Goal: Task Accomplishment & Management: Manage account settings

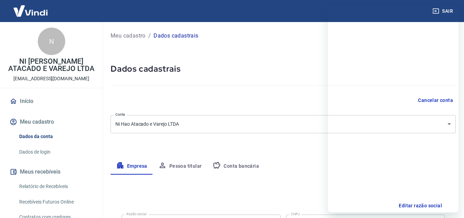
select select "MG"
select select "business"
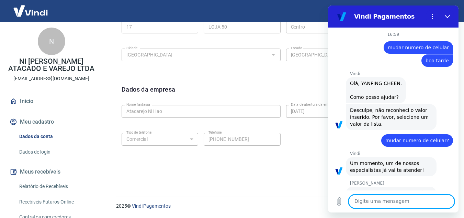
scroll to position [665, 0]
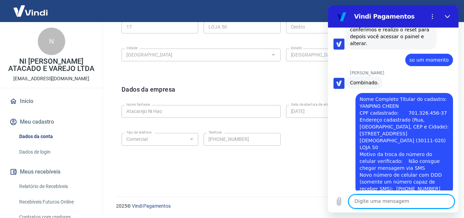
click at [389, 198] on textarea at bounding box center [402, 201] width 106 height 14
type textarea "sim"
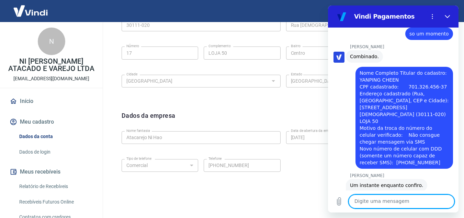
scroll to position [244, 0]
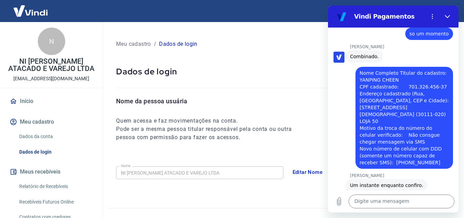
click at [40, 99] on link "Início" at bounding box center [51, 100] width 86 height 15
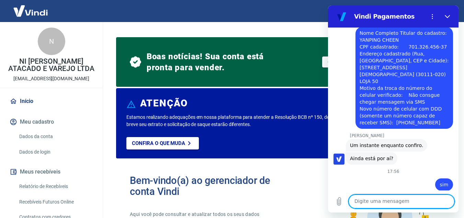
scroll to position [731, 0]
click at [386, 204] on textarea at bounding box center [402, 201] width 106 height 14
type textarea "ok"
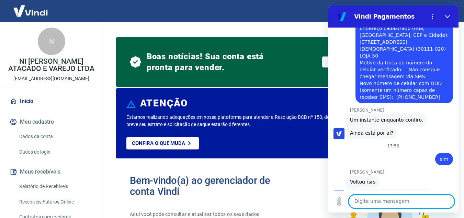
scroll to position [842, 0]
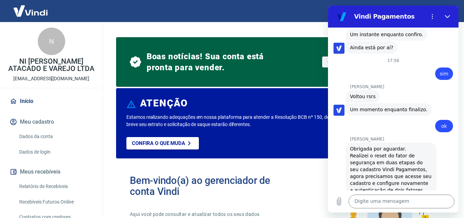
click at [393, 201] on link "[URL][DOMAIN_NAME]" at bounding box center [393, 203] width 59 height 5
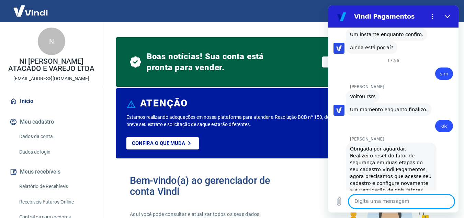
scroll to position [855, 0]
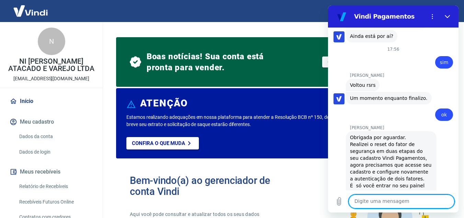
click at [361, 202] on textarea at bounding box center [402, 201] width 106 height 14
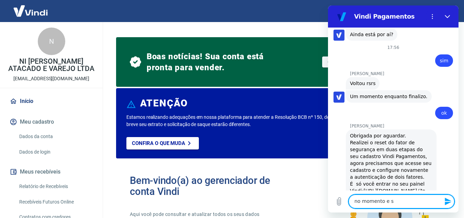
type textarea "no momento e so"
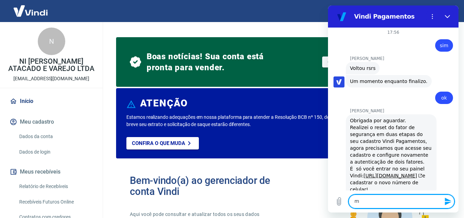
scroll to position [871, 0]
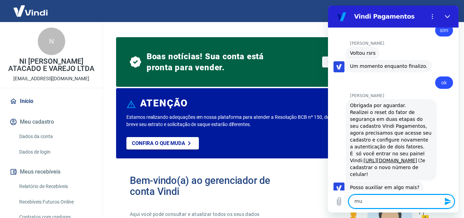
type textarea "m"
type textarea "para trocar email"
click at [379, 199] on textarea "consigo po aqui tambem?" at bounding box center [402, 201] width 106 height 14
type textarea "consigo por aqui também?"
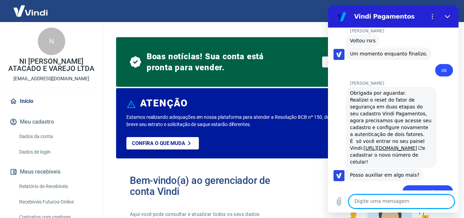
scroll to position [898, 0]
click at [377, 181] on div "diz: no momento e so" at bounding box center [390, 189] width 125 height 16
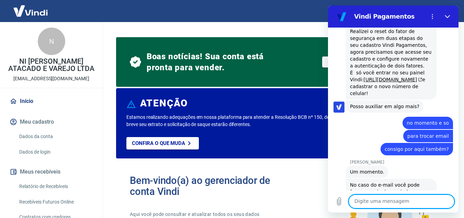
scroll to position [1015, 0]
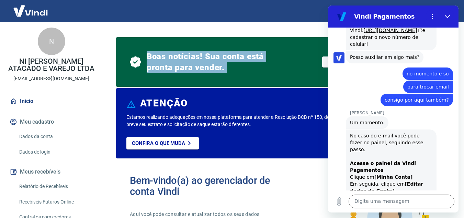
click at [41, 154] on link "Dados de login" at bounding box center [55, 152] width 78 height 14
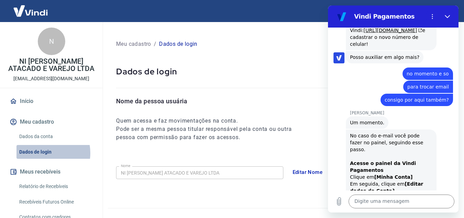
click at [43, 153] on link "Dados de login" at bounding box center [55, 152] width 78 height 14
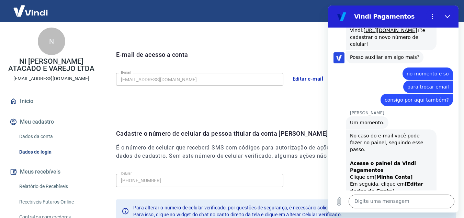
click at [305, 78] on button "Editar e-mail" at bounding box center [308, 78] width 38 height 14
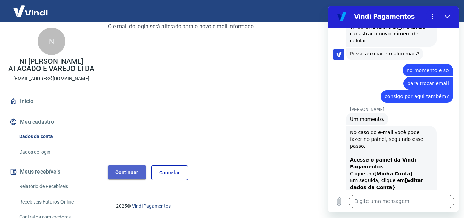
click at [134, 174] on link "Continuar" at bounding box center [127, 172] width 38 height 14
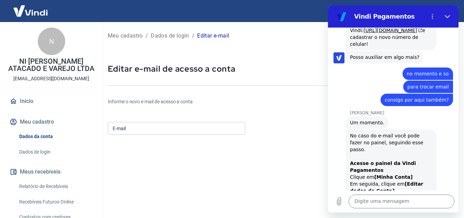
click at [137, 125] on input "E-mail" at bounding box center [176, 128] width 137 height 13
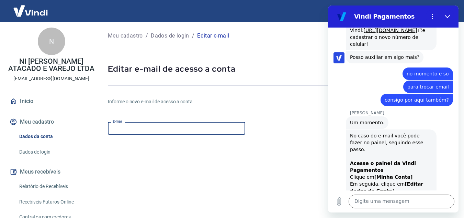
paste input "[EMAIL_ADDRESS][DOMAIN_NAME]"
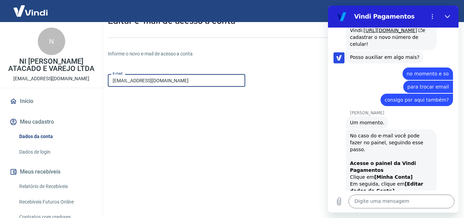
scroll to position [119, 0]
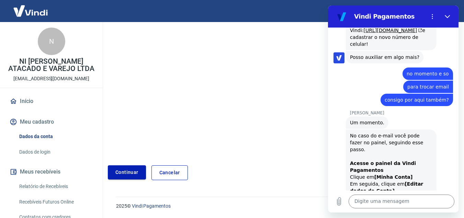
type input "[EMAIL_ADDRESS][DOMAIN_NAME]"
click at [138, 172] on button "Continuar" at bounding box center [127, 172] width 38 height 14
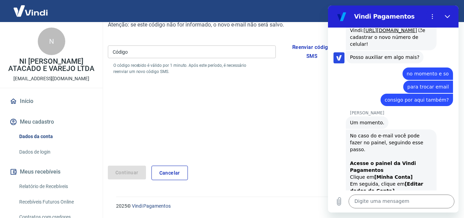
scroll to position [99, 0]
click at [148, 52] on input "Código" at bounding box center [192, 51] width 168 height 13
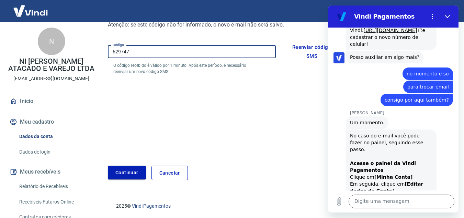
type input "629747"
click at [125, 175] on button "Continuar" at bounding box center [127, 172] width 38 height 14
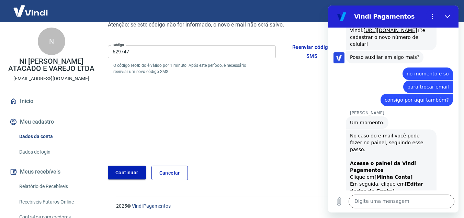
scroll to position [223, 0]
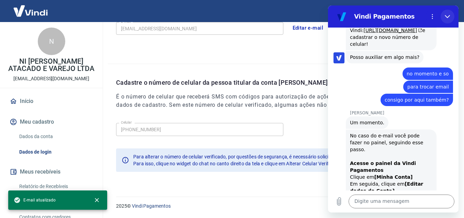
click at [447, 14] on icon "Fechar" at bounding box center [447, 16] width 5 height 5
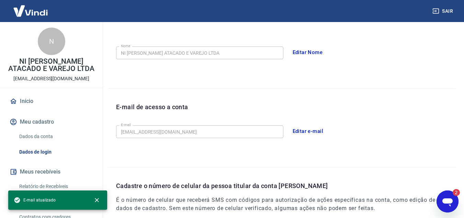
scroll to position [0, 0]
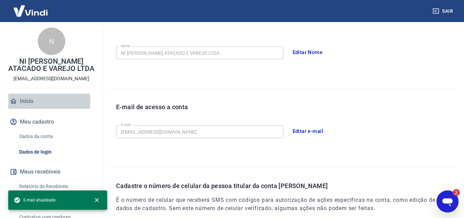
click at [38, 101] on link "Início" at bounding box center [51, 100] width 86 height 15
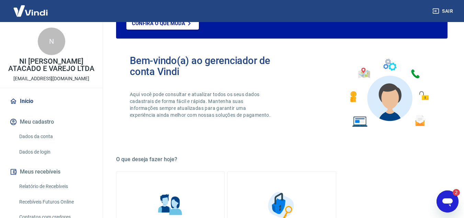
click at [38, 101] on link "Início" at bounding box center [51, 100] width 86 height 15
click at [49, 104] on link "Início" at bounding box center [51, 100] width 86 height 15
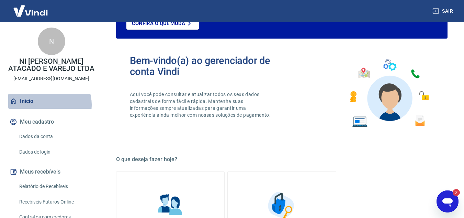
click at [49, 104] on link "Início" at bounding box center [51, 100] width 86 height 15
click at [9, 101] on link "Início" at bounding box center [51, 100] width 86 height 15
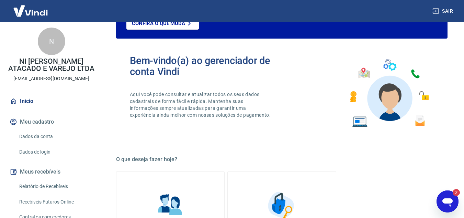
click at [38, 44] on div "N" at bounding box center [51, 40] width 27 height 27
click at [43, 72] on p "NI [PERSON_NAME] ATACADO E VAREJO LTDA" at bounding box center [51, 65] width 92 height 14
click at [36, 91] on div "N NI [PERSON_NAME] ATACADO E VAREJO LTDA [EMAIL_ADDRESS][DOMAIN_NAME] Início Me…" at bounding box center [51, 162] width 103 height 280
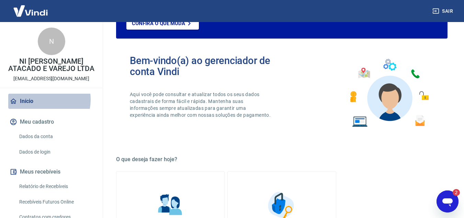
click at [40, 99] on link "Início" at bounding box center [51, 100] width 86 height 15
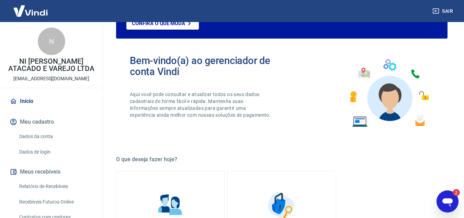
click at [449, 198] on icon "Abrir janela de mensagens, 2 mensagens não lidas" at bounding box center [448, 202] width 10 height 8
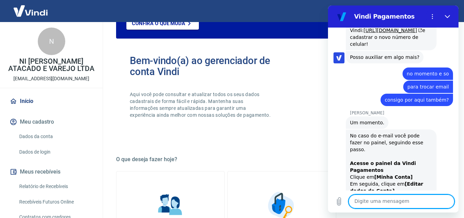
scroll to position [1135, 0]
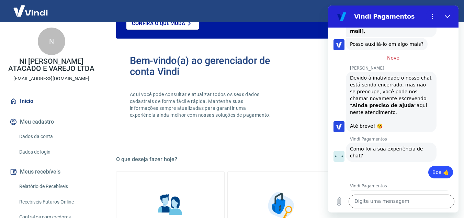
scroll to position [1194, 0]
click at [384, 205] on input "Dê sua opinião:" at bounding box center [400, 212] width 96 height 14
type input "bom"
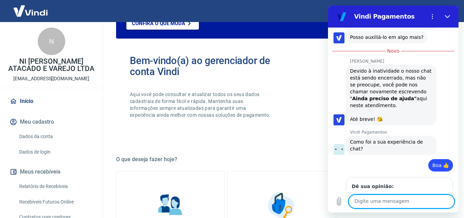
scroll to position [1203, 0]
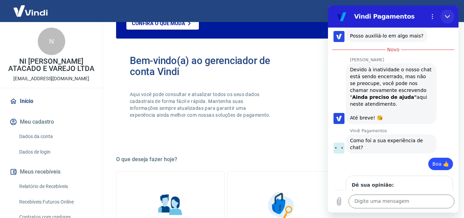
click at [448, 14] on icon "Fechar" at bounding box center [447, 16] width 5 height 5
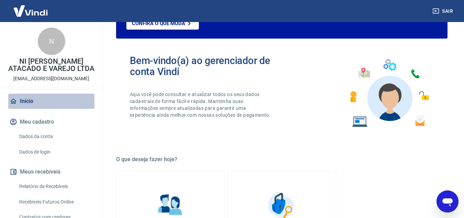
click at [60, 97] on link "Início" at bounding box center [51, 100] width 86 height 15
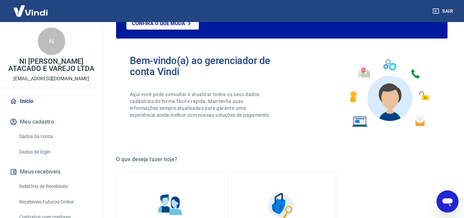
click at [51, 54] on div "N" at bounding box center [51, 40] width 27 height 27
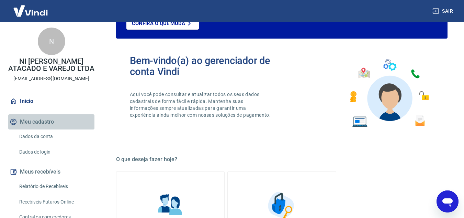
click at [61, 124] on button "Meu cadastro" at bounding box center [51, 121] width 86 height 15
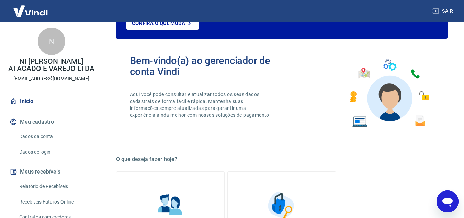
click at [61, 122] on button "Meu cadastro" at bounding box center [51, 121] width 86 height 15
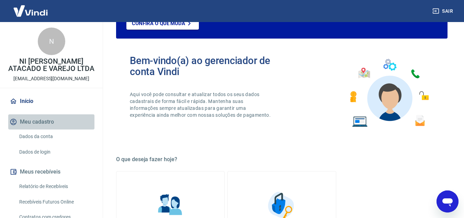
click at [61, 122] on button "Meu cadastro" at bounding box center [51, 121] width 86 height 15
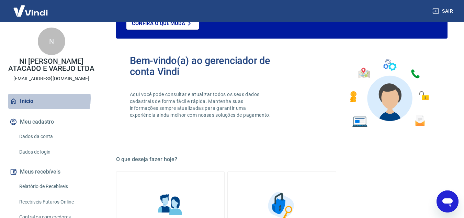
click at [35, 98] on link "Início" at bounding box center [51, 100] width 86 height 15
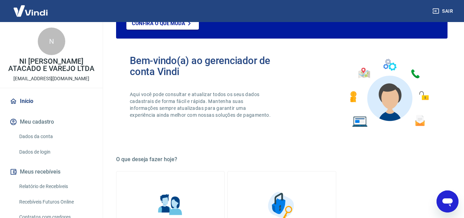
click at [65, 122] on button "Meu cadastro" at bounding box center [51, 121] width 86 height 15
click at [41, 76] on p "[EMAIL_ADDRESS][DOMAIN_NAME]" at bounding box center [51, 78] width 76 height 7
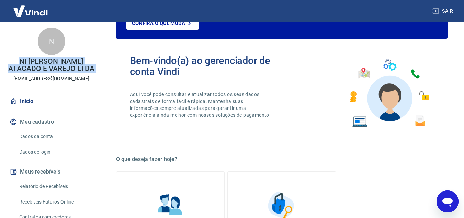
click at [41, 76] on p "[EMAIL_ADDRESS][DOMAIN_NAME]" at bounding box center [51, 78] width 76 height 7
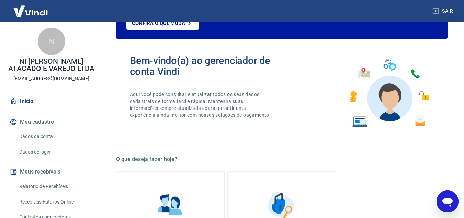
click at [313, 73] on div "Bem-vindo(a) ao gerenciador de conta Vindi Aqui você pode consultar e atualizar…" at bounding box center [282, 93] width 332 height 98
drag, startPoint x: 44, startPoint y: 98, endPoint x: 46, endPoint y: 118, distance: 19.7
click at [44, 98] on link "Início" at bounding box center [51, 100] width 86 height 15
click at [46, 120] on button "Meu cadastro" at bounding box center [51, 121] width 86 height 15
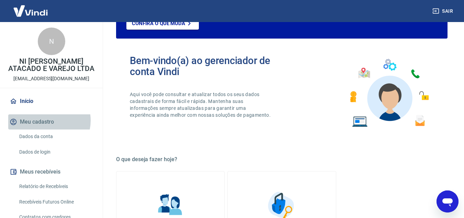
click at [46, 120] on button "Meu cadastro" at bounding box center [51, 121] width 86 height 15
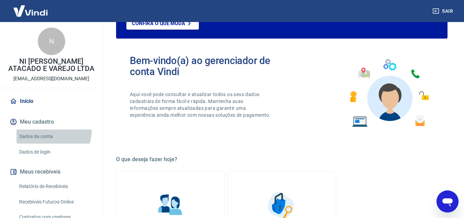
click at [48, 130] on link "Dados da conta" at bounding box center [55, 136] width 78 height 14
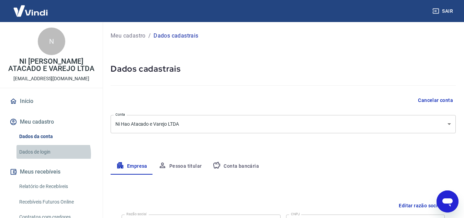
click at [52, 154] on link "Dados de login" at bounding box center [55, 152] width 78 height 14
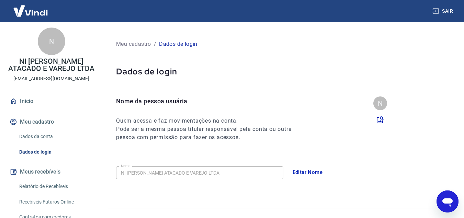
click at [61, 135] on link "Dados da conta" at bounding box center [55, 136] width 78 height 14
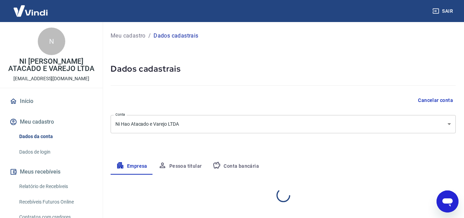
select select "MG"
select select "business"
click at [181, 159] on button "Pessoa titular" at bounding box center [180, 166] width 55 height 16
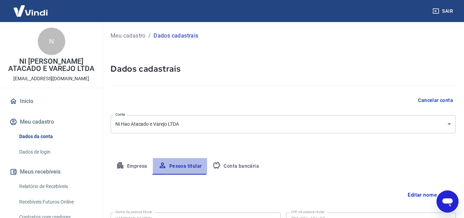
click at [181, 164] on button "Pessoa titular" at bounding box center [180, 166] width 55 height 16
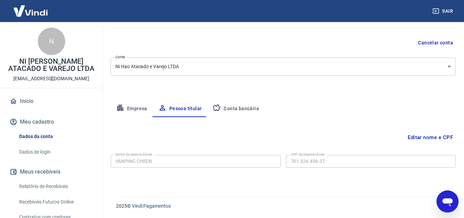
click at [165, 175] on form "Nome da pessoa titular YANPING CHEEN Nome da pessoa titular CPF da pessoa titul…" at bounding box center [283, 166] width 345 height 28
click at [243, 104] on button "Conta bancária" at bounding box center [235, 108] width 57 height 16
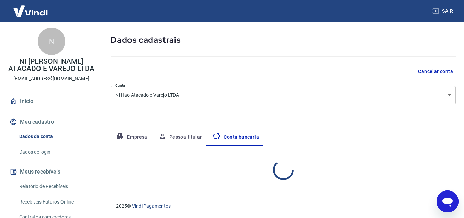
click at [132, 128] on div "Meu cadastro / Dados cadastrais Dados cadastrais Cancelar conta Conta Ni Hao At…" at bounding box center [283, 90] width 362 height 195
click at [132, 134] on button "Empresa" at bounding box center [132, 137] width 42 height 16
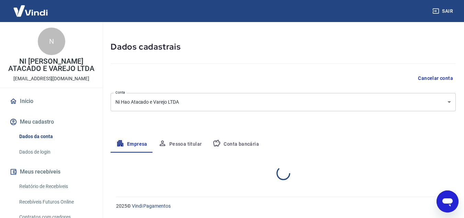
select select "MG"
select select "business"
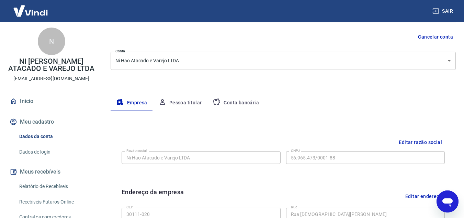
scroll to position [166, 0]
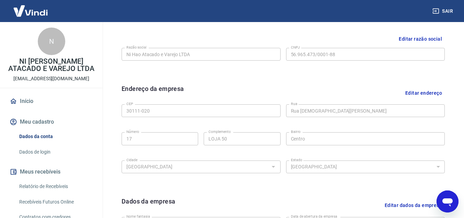
click at [441, 198] on div "Abrir janela de mensagens" at bounding box center [447, 201] width 21 height 21
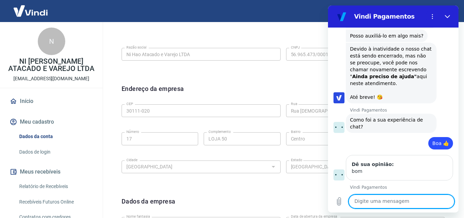
scroll to position [1183, 0]
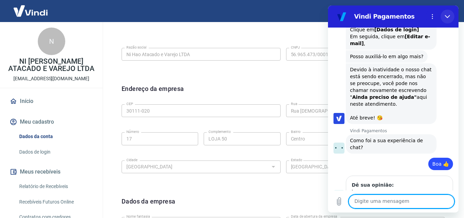
click at [446, 14] on icon "Fechar" at bounding box center [447, 16] width 5 height 5
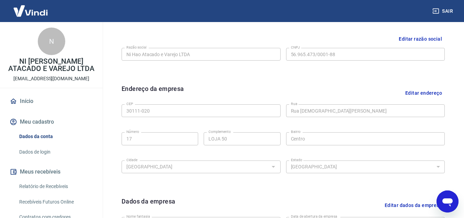
click at [283, 87] on div "Endereço da empresa Editar endereço" at bounding box center [283, 93] width 323 height 18
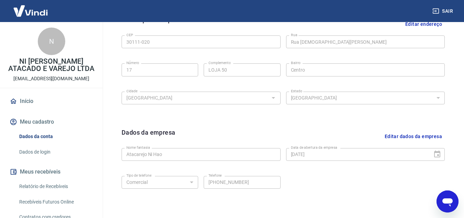
scroll to position [278, 0]
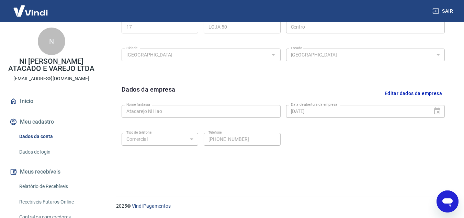
click at [186, 70] on div "Endereço da empresa Editar endereço CEP 30111-020 CEP [GEOGRAPHIC_DATA][DEMOGRA…" at bounding box center [283, 23] width 334 height 112
click at [259, 90] on div "Dados da empresa Editar dados da empresa" at bounding box center [283, 94] width 323 height 18
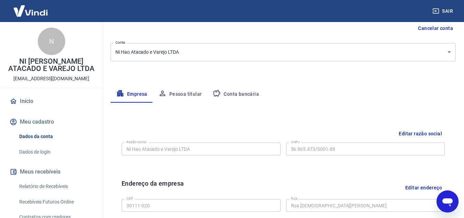
scroll to position [141, 0]
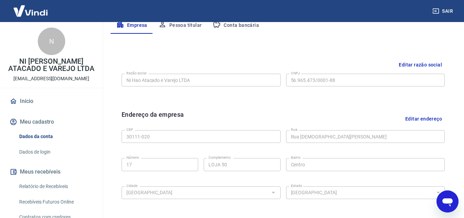
click at [187, 26] on button "Pessoa titular" at bounding box center [180, 25] width 55 height 16
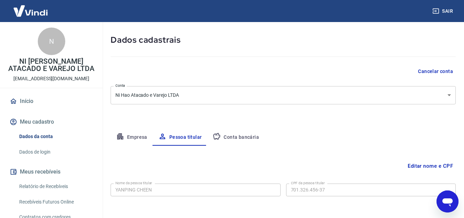
scroll to position [57, 0]
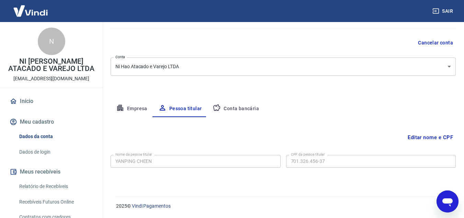
click at [126, 113] on button "Empresa" at bounding box center [132, 108] width 42 height 16
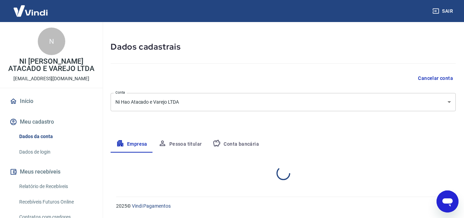
select select "MG"
select select "business"
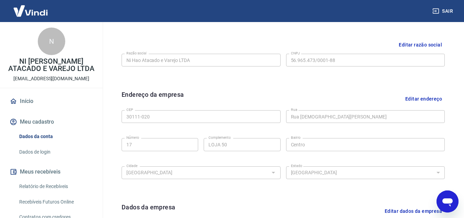
scroll to position [264, 0]
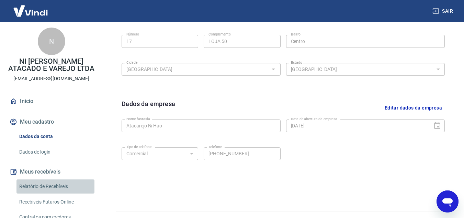
click at [67, 184] on link "Relatório de Recebíveis" at bounding box center [55, 186] width 78 height 14
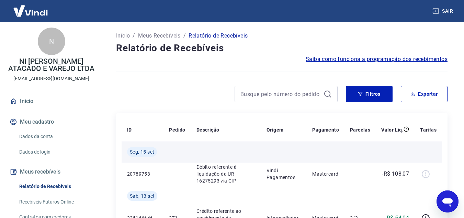
scroll to position [69, 0]
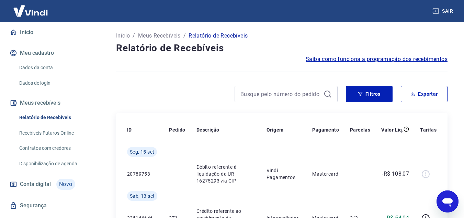
click at [259, 49] on h4 "Relatório de Recebíveis" at bounding box center [282, 48] width 332 height 14
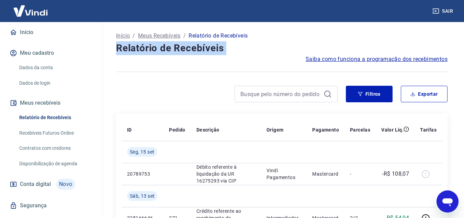
click at [259, 49] on h4 "Relatório de Recebíveis" at bounding box center [282, 48] width 332 height 14
click at [248, 62] on div "Saiba como funciona a programação dos recebimentos" at bounding box center [282, 59] width 332 height 8
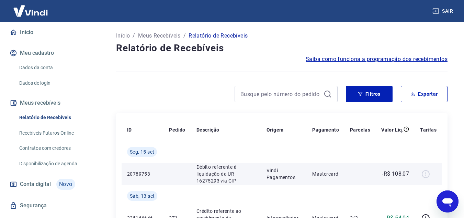
click at [218, 165] on p "Débito referente à liquidação da UR 16275293 via CIP" at bounding box center [226, 173] width 59 height 21
click at [219, 165] on p "Débito referente à liquidação da UR 16275293 via CIP" at bounding box center [226, 173] width 59 height 21
click at [219, 169] on p "Débito referente à liquidação da UR 16275293 via CIP" at bounding box center [226, 173] width 59 height 21
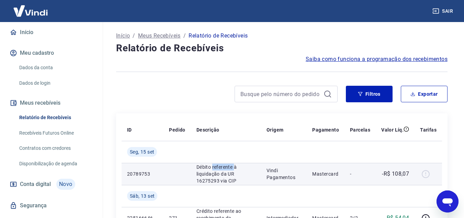
click at [219, 169] on p "Débito referente à liquidação da UR 16275293 via CIP" at bounding box center [226, 173] width 59 height 21
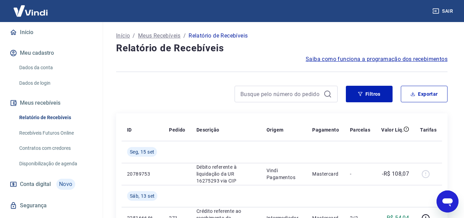
click at [197, 104] on div "Filtros Exportar" at bounding box center [282, 97] width 332 height 22
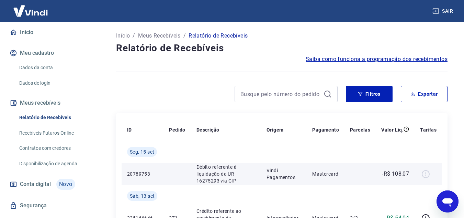
click at [212, 168] on p "Débito referente à liquidação da UR 16275293 via CIP" at bounding box center [226, 173] width 59 height 21
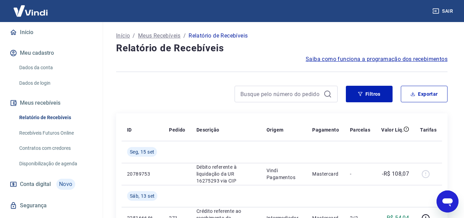
click at [188, 104] on div "Filtros Exportar" at bounding box center [282, 97] width 332 height 22
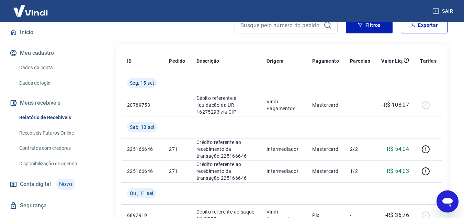
scroll to position [172, 0]
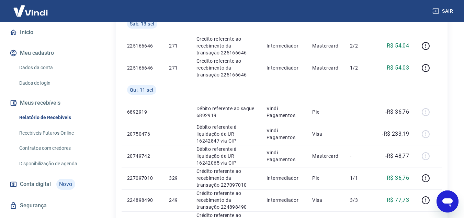
click at [39, 198] on link "Segurança" at bounding box center [51, 205] width 86 height 15
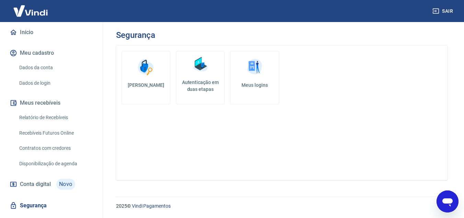
click at [44, 198] on link "Segurança" at bounding box center [51, 205] width 86 height 15
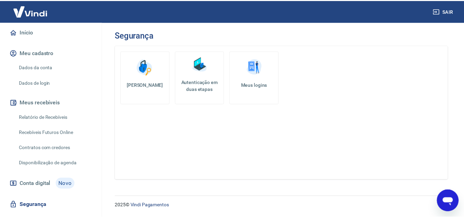
scroll to position [168, 0]
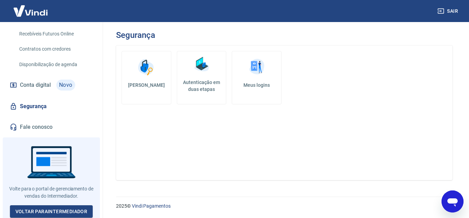
click at [211, 66] on img at bounding box center [201, 64] width 21 height 21
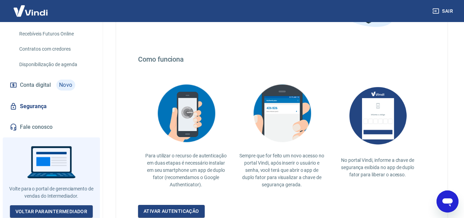
scroll to position [163, 0]
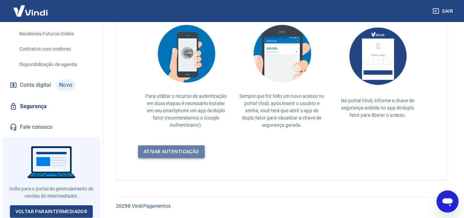
click at [172, 154] on link "Ativar autenticação" at bounding box center [171, 151] width 67 height 13
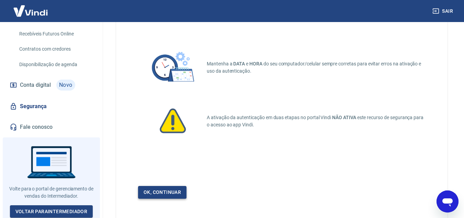
scroll to position [68, 0]
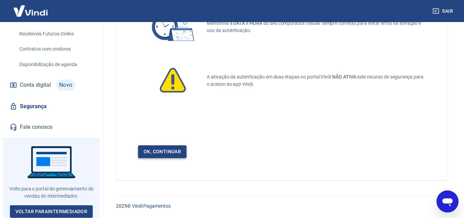
click at [172, 154] on link "Ok, continuar" at bounding box center [162, 151] width 48 height 13
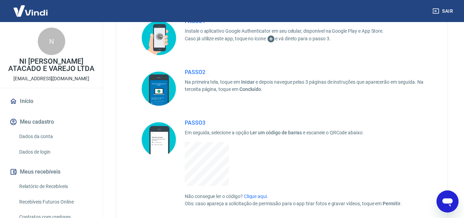
click at [39, 102] on link "Início" at bounding box center [51, 100] width 86 height 15
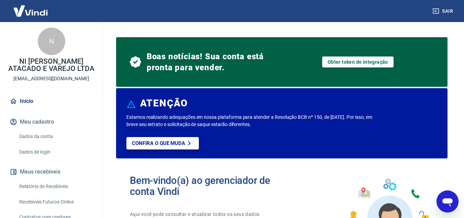
click at [192, 142] on icon at bounding box center [189, 143] width 8 height 8
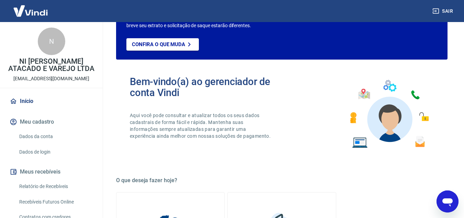
scroll to position [103, 0]
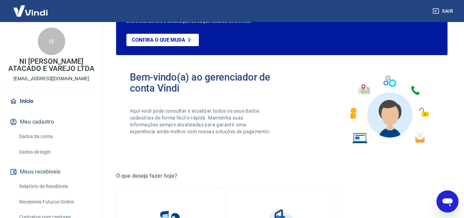
click at [77, 108] on link "Início" at bounding box center [51, 100] width 86 height 15
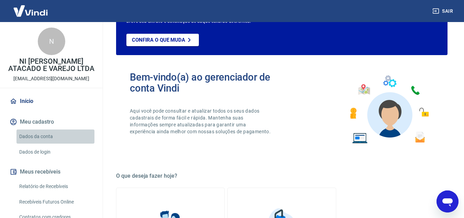
click at [74, 133] on link "Dados da conta" at bounding box center [55, 136] width 78 height 14
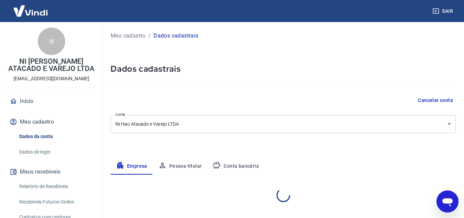
select select "MG"
select select "business"
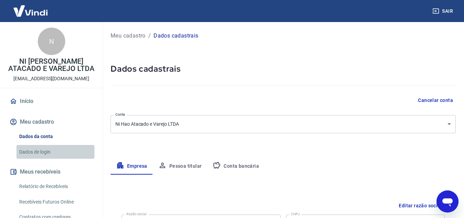
click at [66, 148] on link "Dados de login" at bounding box center [55, 152] width 78 height 14
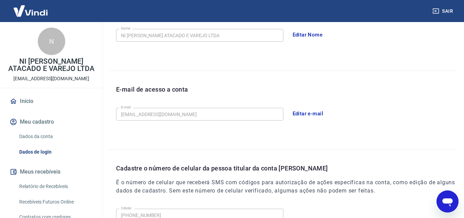
scroll to position [137, 0]
click at [67, 186] on link "Relatório de Recebíveis" at bounding box center [55, 186] width 78 height 14
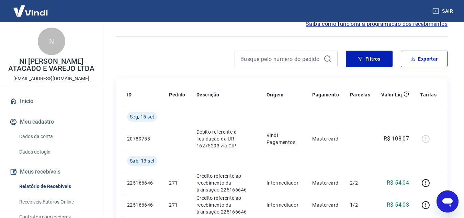
scroll to position [69, 0]
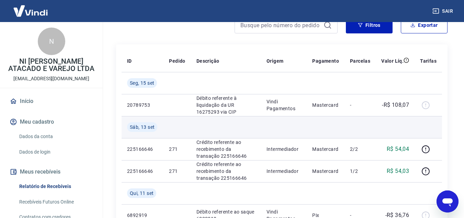
click at [307, 123] on td at bounding box center [284, 127] width 46 height 22
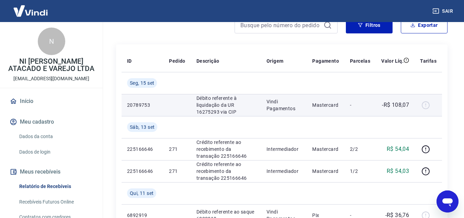
drag, startPoint x: 308, startPoint y: 111, endPoint x: 311, endPoint y: 110, distance: 3.5
click at [307, 111] on td "Vindi Pagamentos" at bounding box center [284, 105] width 46 height 22
click at [424, 104] on div at bounding box center [428, 104] width 16 height 11
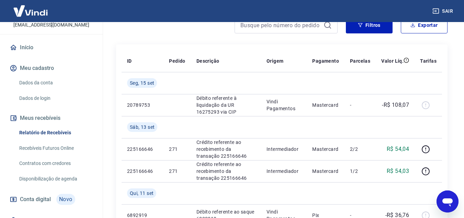
scroll to position [103, 0]
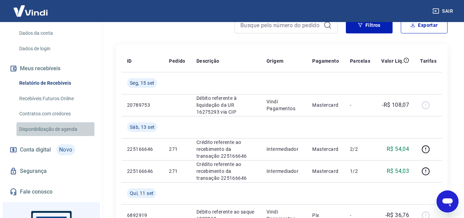
click at [65, 129] on link "Disponibilização de agenda" at bounding box center [55, 129] width 78 height 14
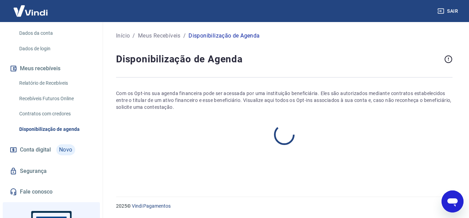
click at [181, 63] on h4 "Disponibilização de Agenda" at bounding box center [279, 59] width 326 height 14
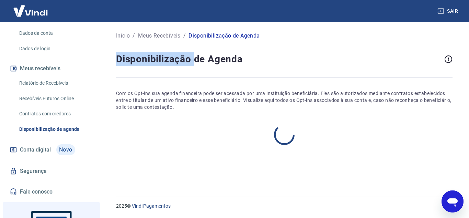
click at [181, 63] on h4 "Disponibilização de Agenda" at bounding box center [279, 59] width 326 height 14
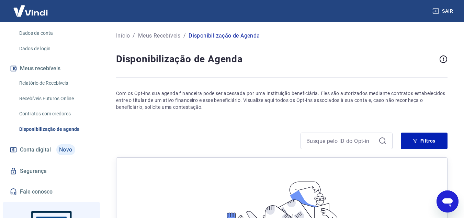
click at [216, 56] on h4 "Disponibilização de Agenda" at bounding box center [276, 59] width 321 height 14
click at [276, 63] on h4 "Disponibilização de Agenda" at bounding box center [276, 59] width 321 height 14
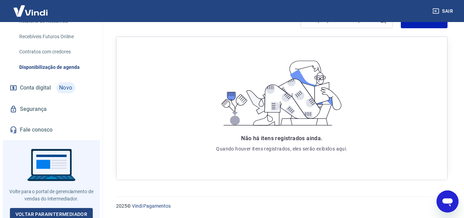
scroll to position [168, 0]
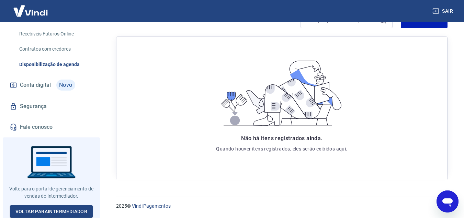
click at [32, 86] on span "Conta digital" at bounding box center [35, 85] width 31 height 10
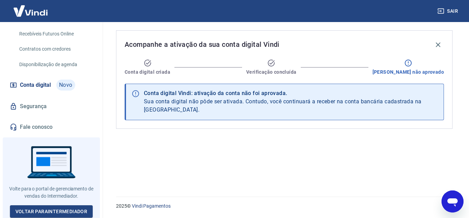
click at [428, 65] on div "[PERSON_NAME] não aprovado" at bounding box center [408, 67] width 71 height 16
click at [427, 66] on div "[PERSON_NAME] não aprovado" at bounding box center [408, 67] width 71 height 16
click at [413, 65] on icon at bounding box center [408, 63] width 8 height 8
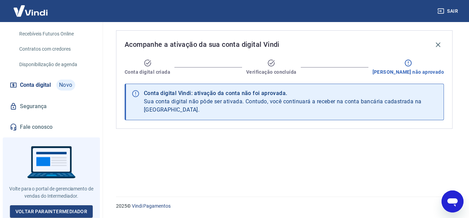
click at [413, 65] on icon at bounding box center [408, 63] width 8 height 8
click at [199, 73] on div "Conta digital criada Verificação concluída [PERSON_NAME] não aprovado" at bounding box center [285, 67] width 320 height 16
click at [133, 93] on icon at bounding box center [136, 93] width 8 height 8
click at [135, 95] on icon at bounding box center [135, 93] width 7 height 7
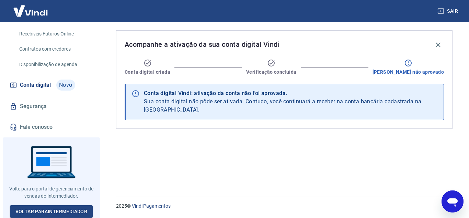
click at [241, 95] on div "Conta digital Vindi: ativação da conta não foi aprovada." at bounding box center [291, 93] width 294 height 8
click at [274, 79] on div "Acompanhe a ativação da sua conta digital Vindi Conta digital criada Verificaçã…" at bounding box center [284, 79] width 337 height 98
click at [275, 73] on span "Verificação concluída" at bounding box center [271, 71] width 50 height 7
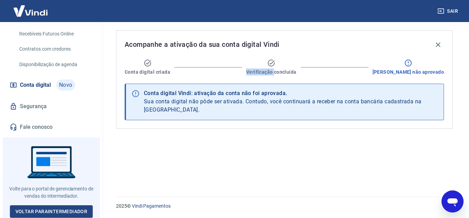
click at [275, 73] on span "Verificação concluída" at bounding box center [271, 71] width 50 height 7
click at [197, 182] on div "Acompanhe a ativação da sua conta digital Vindi Conta digital criada Verificaçã…" at bounding box center [284, 105] width 353 height 166
click at [148, 206] on link "Vindi Pagamentos" at bounding box center [151, 205] width 39 height 5
click at [314, 163] on div "Acompanhe a ativação da sua conta digital Vindi Conta digital criada Verificaçã…" at bounding box center [284, 105] width 353 height 166
click at [279, 55] on div "Acompanhe a ativação da sua conta digital Vindi Conta digital criada Verificaçã…" at bounding box center [284, 79] width 337 height 98
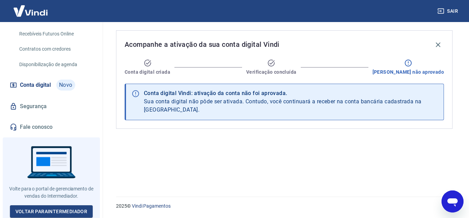
click at [276, 61] on icon at bounding box center [271, 63] width 8 height 8
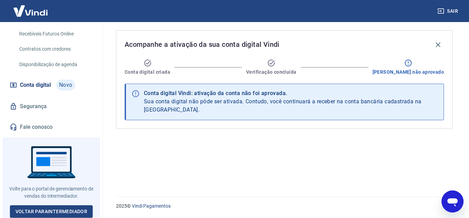
click at [276, 61] on icon at bounding box center [271, 63] width 8 height 8
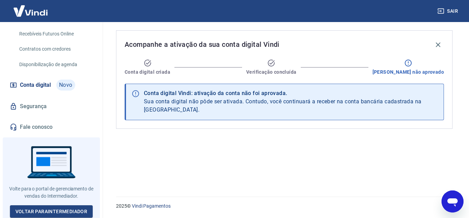
click at [276, 61] on icon at bounding box center [271, 63] width 8 height 8
click at [264, 151] on div "Acompanhe a ativação da sua conta digital Vindi Conta digital criada Verificaçã…" at bounding box center [284, 105] width 353 height 166
click at [146, 73] on span "Conta digital criada" at bounding box center [148, 71] width 46 height 7
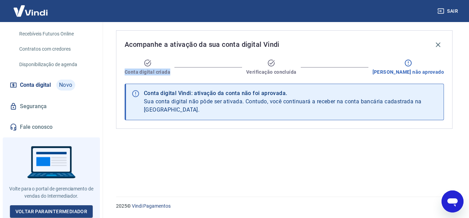
click at [146, 73] on span "Conta digital criada" at bounding box center [148, 71] width 46 height 7
click at [201, 145] on div "Acompanhe a ativação da sua conta digital Vindi Conta digital criada Verificaçã…" at bounding box center [284, 105] width 353 height 166
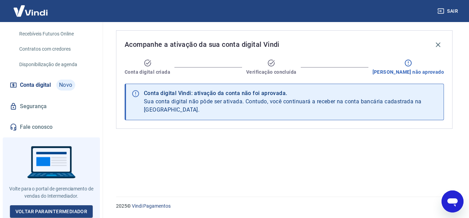
click at [185, 13] on div "Sair" at bounding box center [234, 11] width 469 height 22
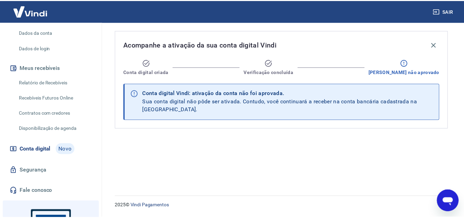
scroll to position [99, 0]
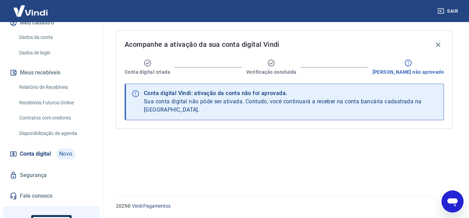
click at [62, 119] on link "Contratos com credores" at bounding box center [55, 118] width 78 height 14
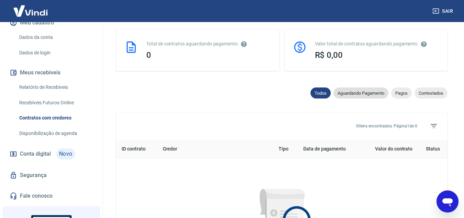
click at [354, 93] on span "Aguardando Pagamento" at bounding box center [361, 92] width 55 height 5
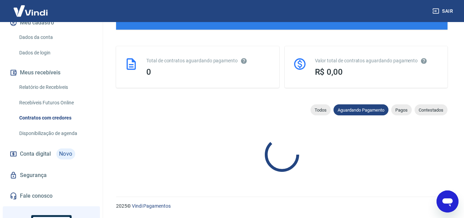
scroll to position [172, 0]
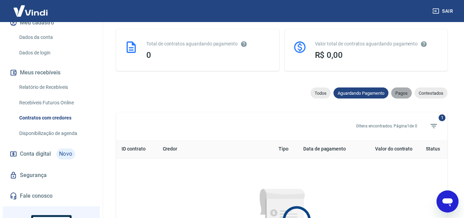
click at [398, 97] on div "Pagos" at bounding box center [401, 92] width 21 height 11
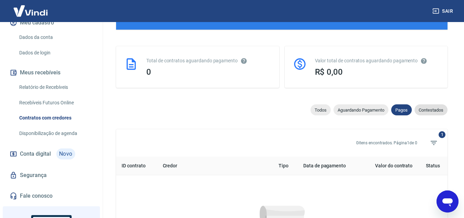
scroll to position [172, 0]
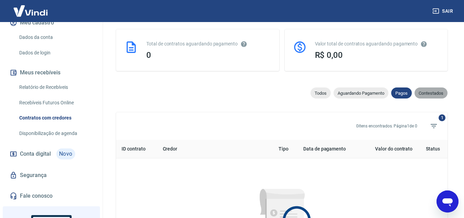
click at [433, 95] on span "Contestados" at bounding box center [431, 92] width 33 height 5
select select "rejected"
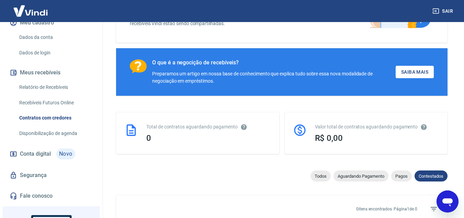
scroll to position [82, 0]
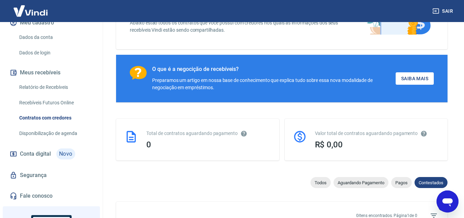
click at [50, 134] on link "Disponibilização de agenda" at bounding box center [55, 133] width 78 height 14
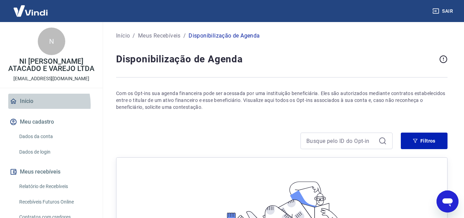
click at [32, 104] on link "Início" at bounding box center [51, 100] width 86 height 15
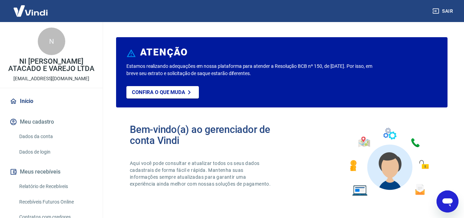
click at [35, 124] on button "Meu cadastro" at bounding box center [51, 121] width 86 height 15
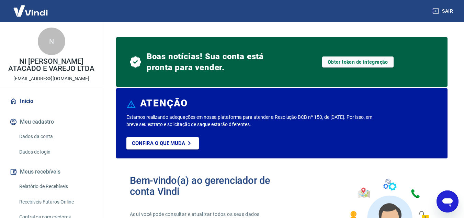
click at [38, 141] on link "Dados da conta" at bounding box center [55, 136] width 78 height 14
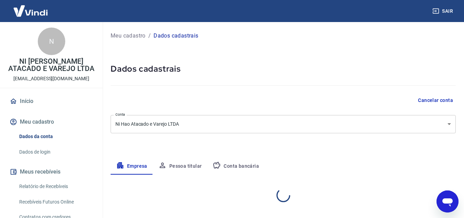
select select "MG"
select select "business"
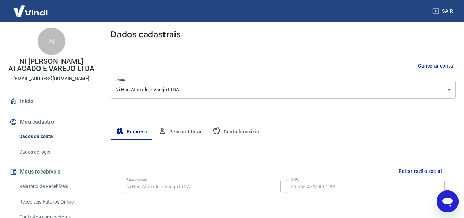
click at [195, 133] on button "Pessoa titular" at bounding box center [180, 131] width 55 height 16
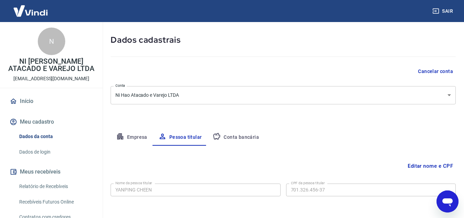
scroll to position [34, 0]
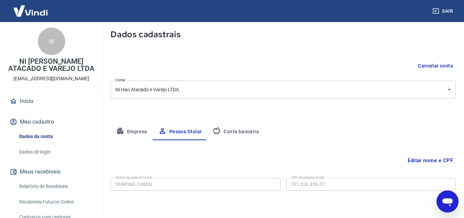
click at [247, 129] on button "Conta bancária" at bounding box center [235, 131] width 57 height 16
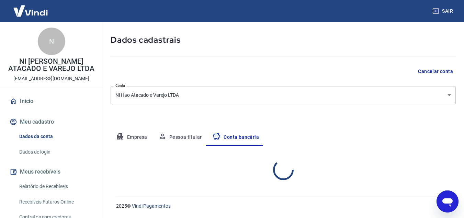
select select "1"
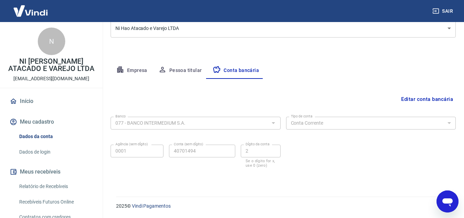
click at [35, 153] on link "Dados de login" at bounding box center [55, 152] width 78 height 14
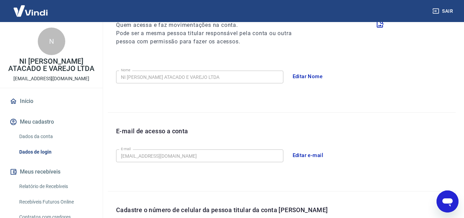
scroll to position [223, 0]
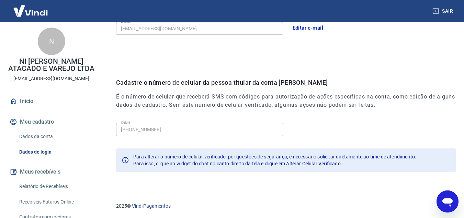
click at [195, 154] on span "Para alterar o número de celular verificado, por questões de segurança, é neces…" at bounding box center [274, 156] width 283 height 5
click at [183, 158] on span "Para alterar o número de celular verificado, por questões de segurança, é neces…" at bounding box center [274, 156] width 283 height 5
click at [157, 166] on span "Para isso, clique no widget do chat no canto direito da tela e clique em Altera…" at bounding box center [237, 162] width 209 height 5
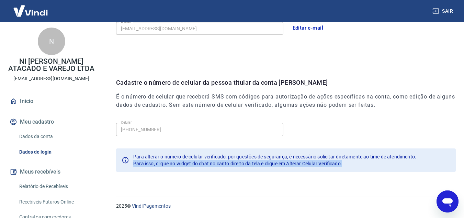
click at [157, 166] on span "Para isso, clique no widget do chat no canto direito da tela e clique em Altera…" at bounding box center [237, 162] width 209 height 5
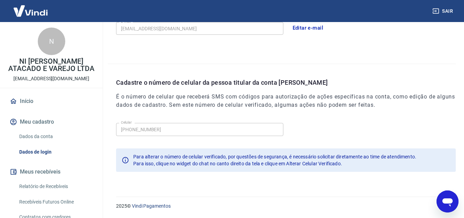
click at [310, 133] on div "Celular [PHONE_NUMBER] Celular" at bounding box center [286, 128] width 340 height 17
click at [200, 119] on div "Cadastre o número de celular da pessoa titular da conta [PERSON_NAME] É o númer…" at bounding box center [286, 99] width 340 height 42
click at [141, 92] on div "Cadastre o número de celular da pessoa titular da conta [PERSON_NAME] É o númer…" at bounding box center [286, 99] width 340 height 42
click at [141, 89] on div "Cadastre o número de celular da pessoa titular da conta [PERSON_NAME] É o númer…" at bounding box center [286, 99] width 340 height 42
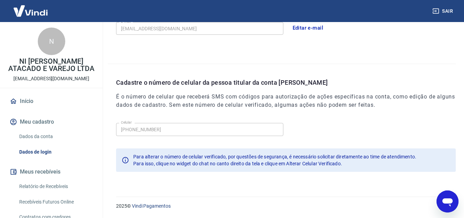
click at [140, 85] on p "Cadastre o número de celular da pessoa titular da conta [PERSON_NAME]" at bounding box center [286, 82] width 340 height 9
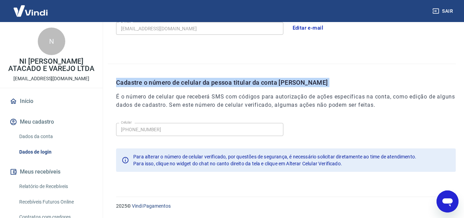
click at [140, 85] on p "Cadastre o número de celular da pessoa titular da conta [PERSON_NAME]" at bounding box center [286, 82] width 340 height 9
copy p "Cadastre o número de celular da pessoa titular da conta [PERSON_NAME]"
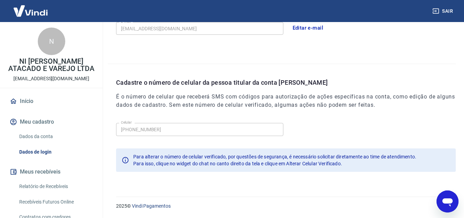
click at [199, 62] on div "E-mail de acesso a conta E-mail [EMAIL_ADDRESS][DOMAIN_NAME] E-mail Editar e-ma…" at bounding box center [282, 24] width 348 height 78
click at [179, 81] on p "Cadastre o número de celular da pessoa titular da conta [PERSON_NAME]" at bounding box center [286, 82] width 340 height 9
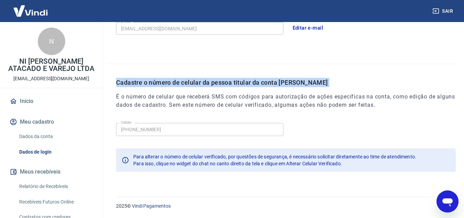
click at [179, 81] on p "Cadastre o número de celular da pessoa titular da conta [PERSON_NAME]" at bounding box center [286, 82] width 340 height 9
copy p "Cadastre o número de celular da pessoa titular da conta [PERSON_NAME]"
click at [188, 67] on div "Cadastre o número de celular da pessoa titular da conta [PERSON_NAME] É o númer…" at bounding box center [282, 121] width 348 height 115
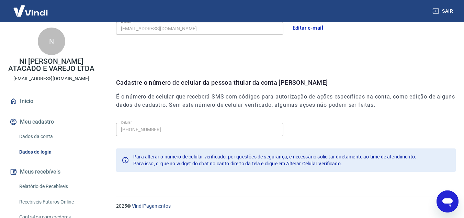
click at [155, 56] on div "E-mail de acesso a conta E-mail [EMAIL_ADDRESS][DOMAIN_NAME] E-mail Editar e-ma…" at bounding box center [282, 24] width 348 height 78
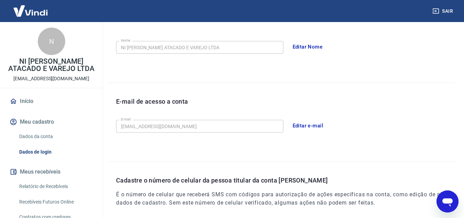
scroll to position [85, 0]
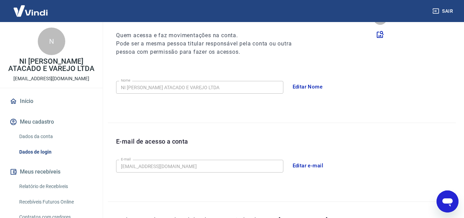
click at [162, 74] on div "Nome da pessoa usuária Quem acessa e faz movimentações na conta. Pode ser a mes…" at bounding box center [282, 66] width 348 height 111
click at [188, 109] on div "Nome da pessoa usuária Quem acessa e faz movimentações na conta. Pode ser a mes…" at bounding box center [282, 66] width 348 height 111
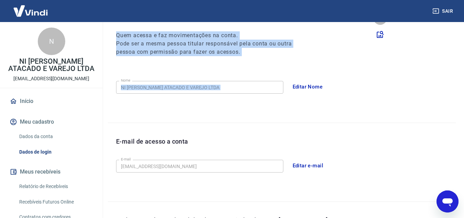
click at [188, 109] on div "Nome da pessoa usuária Quem acessa e faz movimentações na conta. Pode ser a mes…" at bounding box center [282, 66] width 348 height 111
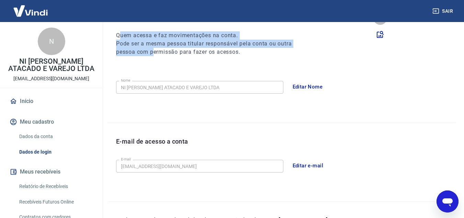
drag, startPoint x: 119, startPoint y: 33, endPoint x: 155, endPoint y: 49, distance: 39.7
click at [155, 49] on div "Quem acessa e faz movimentações na conta. Pode ser a mesma pessoa titular respo…" at bounding box center [210, 43] width 188 height 25
click at [155, 49] on h6 "Pode ser a mesma pessoa titular responsável pela conta ou outra pessoa com perm…" at bounding box center [210, 48] width 188 height 16
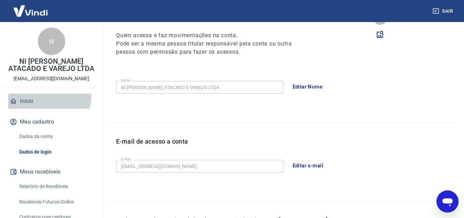
click at [45, 96] on link "Início" at bounding box center [51, 100] width 86 height 15
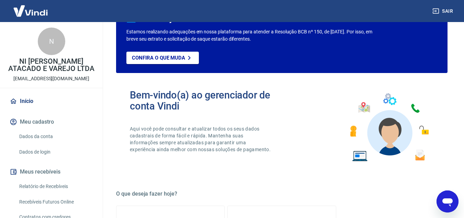
scroll to position [91, 0]
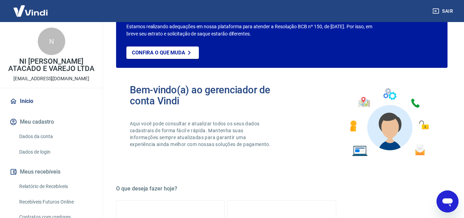
click at [61, 71] on p "NI [PERSON_NAME] ATACADO E VAREJO LTDA" at bounding box center [51, 65] width 92 height 14
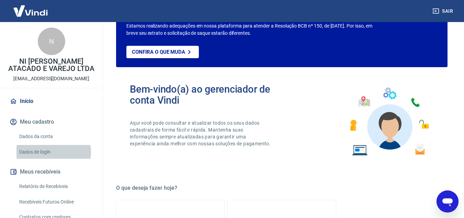
click at [53, 152] on link "Dados de login" at bounding box center [55, 152] width 78 height 14
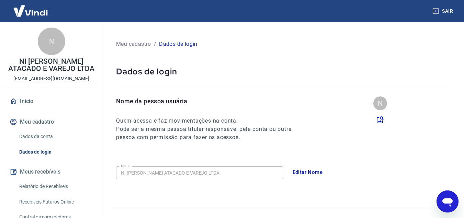
click at [148, 62] on div "Dados de login" at bounding box center [282, 77] width 348 height 38
click at [151, 66] on p "Dados de login" at bounding box center [282, 71] width 332 height 11
click at [166, 41] on p "Dados de login" at bounding box center [178, 44] width 38 height 8
click at [168, 43] on p "Dados de login" at bounding box center [178, 44] width 38 height 8
click at [161, 74] on p "Dados de login" at bounding box center [282, 71] width 332 height 11
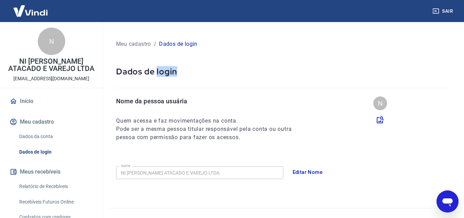
click at [161, 74] on p "Dados de login" at bounding box center [282, 71] width 332 height 11
click at [164, 99] on p "Nome da pessoa usuária" at bounding box center [210, 100] width 188 height 9
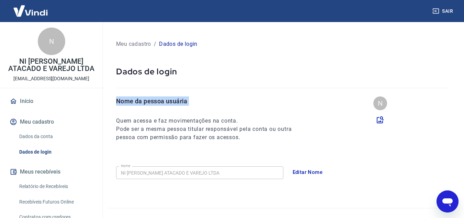
click at [164, 99] on p "Nome da pessoa usuária" at bounding box center [210, 100] width 188 height 9
click at [169, 112] on div "Nome da pessoa usuária Quem acessa e faz movimentações na conta. Pode ser a mes…" at bounding box center [210, 118] width 188 height 45
click at [155, 120] on h6 "Quem acessa e faz movimentações na conta." at bounding box center [210, 120] width 188 height 8
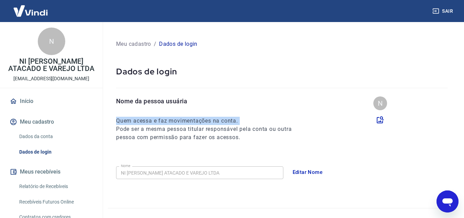
click at [155, 120] on h6 "Quem acessa e faz movimentações na conta." at bounding box center [210, 120] width 188 height 8
click at [186, 121] on h6 "Quem acessa e faz movimentações na conta." at bounding box center [210, 120] width 188 height 8
click at [186, 123] on h6 "Quem acessa e faz movimentações na conta." at bounding box center [210, 120] width 188 height 8
click at [317, 59] on div "Dados de login" at bounding box center [282, 77] width 348 height 38
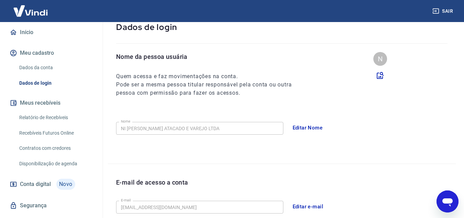
scroll to position [103, 0]
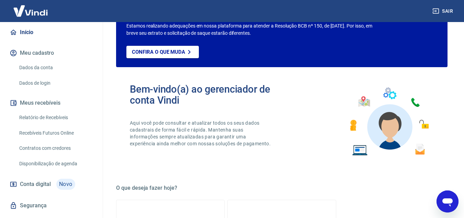
scroll to position [142, 0]
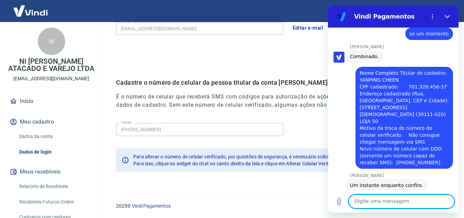
scroll to position [744, 0]
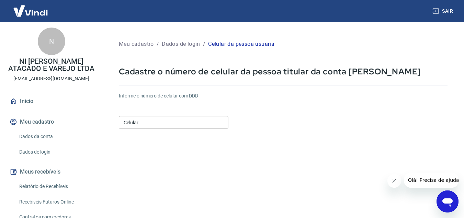
click at [204, 116] on input "Celular" at bounding box center [174, 122] width 110 height 13
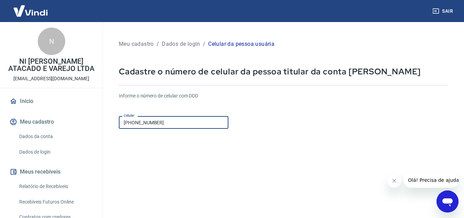
click at [243, 121] on div "Informe o número de celular com DDD Celular (31) 9986-3333 Celular" at bounding box center [283, 111] width 329 height 38
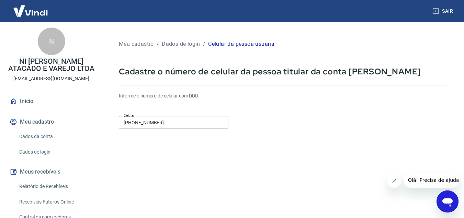
click at [209, 118] on input "(31) 9986-3333" at bounding box center [174, 122] width 110 height 13
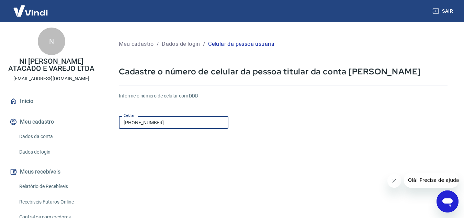
click at [243, 111] on div "Informe o número de celular com DDD Celular (31) 9986-3333 Celular" at bounding box center [283, 111] width 329 height 38
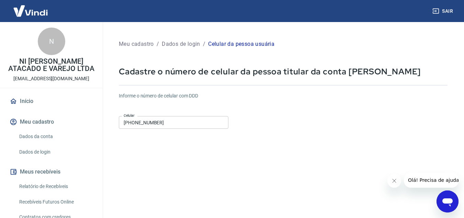
click at [197, 120] on input "(31) 9986-3333" at bounding box center [174, 122] width 110 height 13
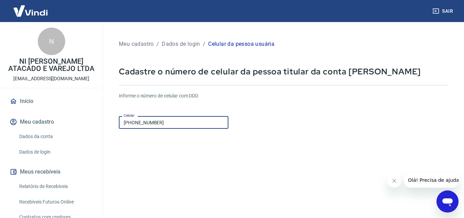
click at [135, 122] on input "(31) 9986-3333" at bounding box center [174, 122] width 110 height 13
click at [142, 124] on input "(31) 9986-3333" at bounding box center [174, 122] width 110 height 13
click at [143, 125] on input "(31) 9986-3333" at bounding box center [174, 122] width 110 height 13
click at [194, 120] on input "[PHONE_NUMBER]" at bounding box center [174, 122] width 110 height 13
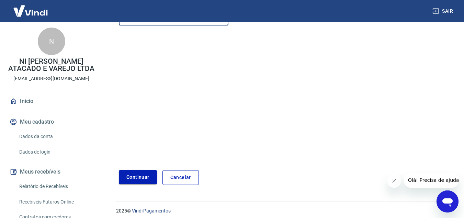
type input "[PHONE_NUMBER]"
click at [126, 178] on button "Continuar" at bounding box center [138, 177] width 38 height 14
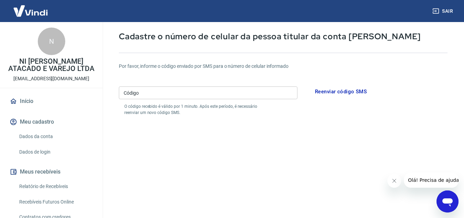
scroll to position [34, 0]
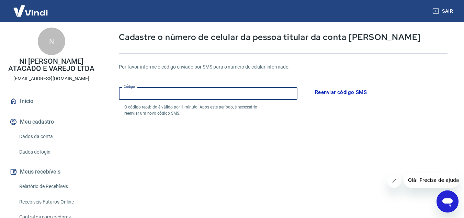
click at [219, 87] on input "Código" at bounding box center [208, 93] width 179 height 13
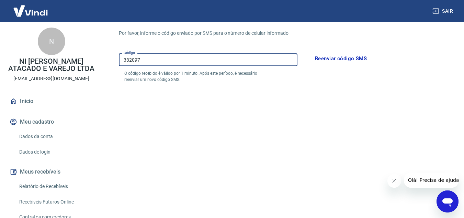
scroll to position [134, 0]
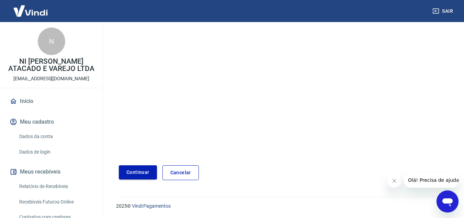
type input "332097"
click at [133, 175] on button "Continuar" at bounding box center [138, 172] width 38 height 14
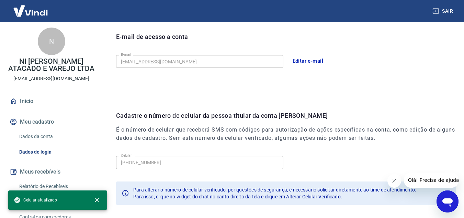
scroll to position [223, 0]
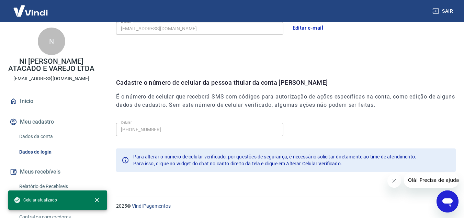
click at [312, 112] on div "Cadastre o número de celular da pessoa titular da conta [PERSON_NAME] É o númer…" at bounding box center [286, 99] width 340 height 42
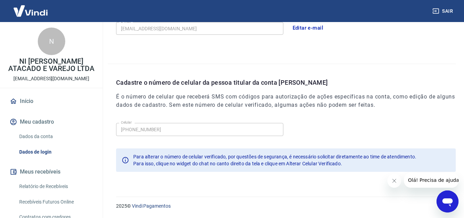
click at [112, 53] on div "E-mail de acesso a conta E-mail nihaoatacarejo@icloud.com E-mail Editar e-mail" at bounding box center [282, 24] width 348 height 78
click at [290, 125] on div "Celular (31) 99863-3333 Celular" at bounding box center [286, 128] width 340 height 17
click at [218, 118] on div "Cadastre o número de celular da pessoa titular da conta [PERSON_NAME] É o númer…" at bounding box center [286, 99] width 340 height 42
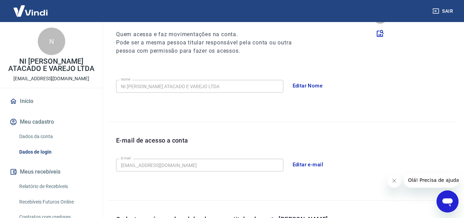
scroll to position [85, 0]
